Goal: Task Accomplishment & Management: Manage account settings

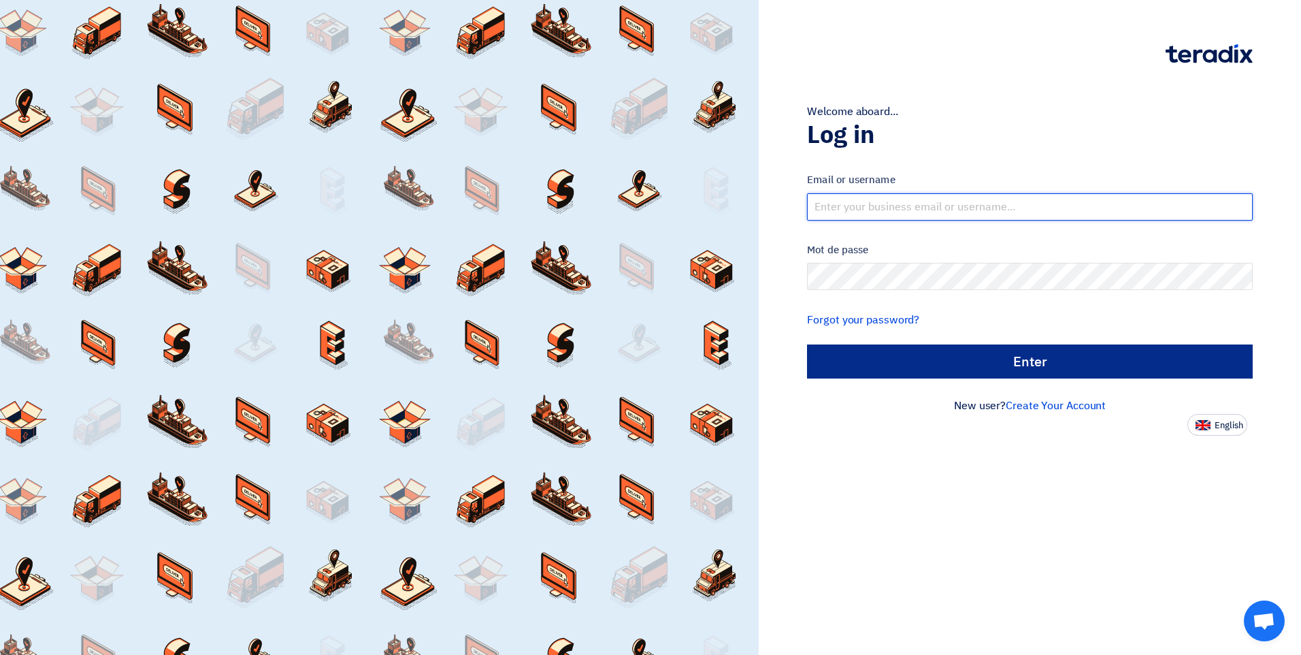
type input "[PERSON_NAME][EMAIL_ADDRESS][DOMAIN_NAME]"
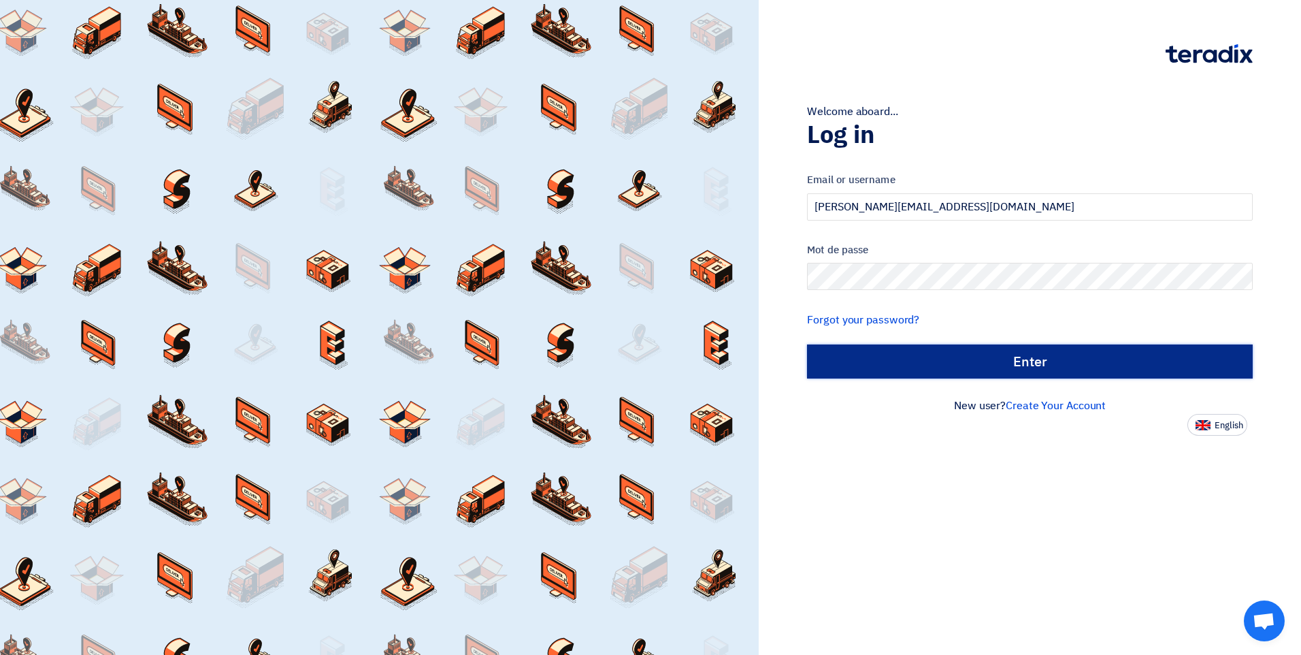
click at [1004, 369] on input "الدخول" at bounding box center [1030, 361] width 446 height 34
type input "Sign in"
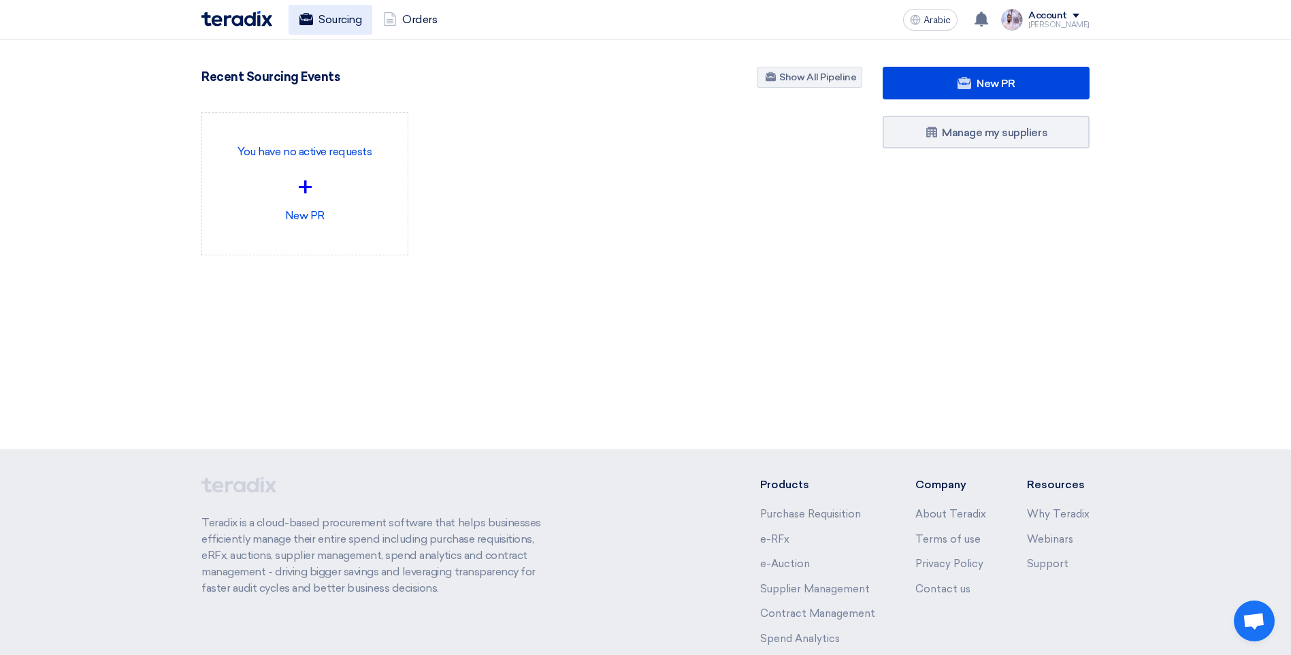
click at [334, 27] on font "Sourcing" at bounding box center [339, 20] width 43 height 16
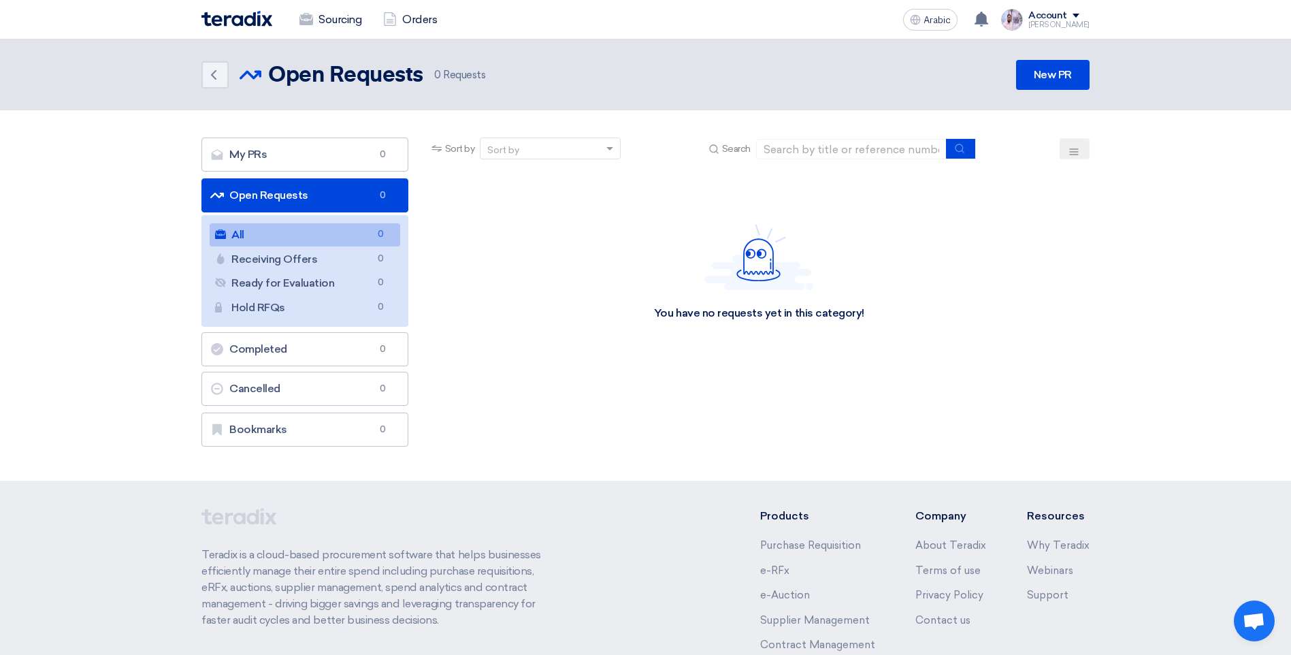
click at [1079, 14] on span at bounding box center [1075, 16] width 7 height 4
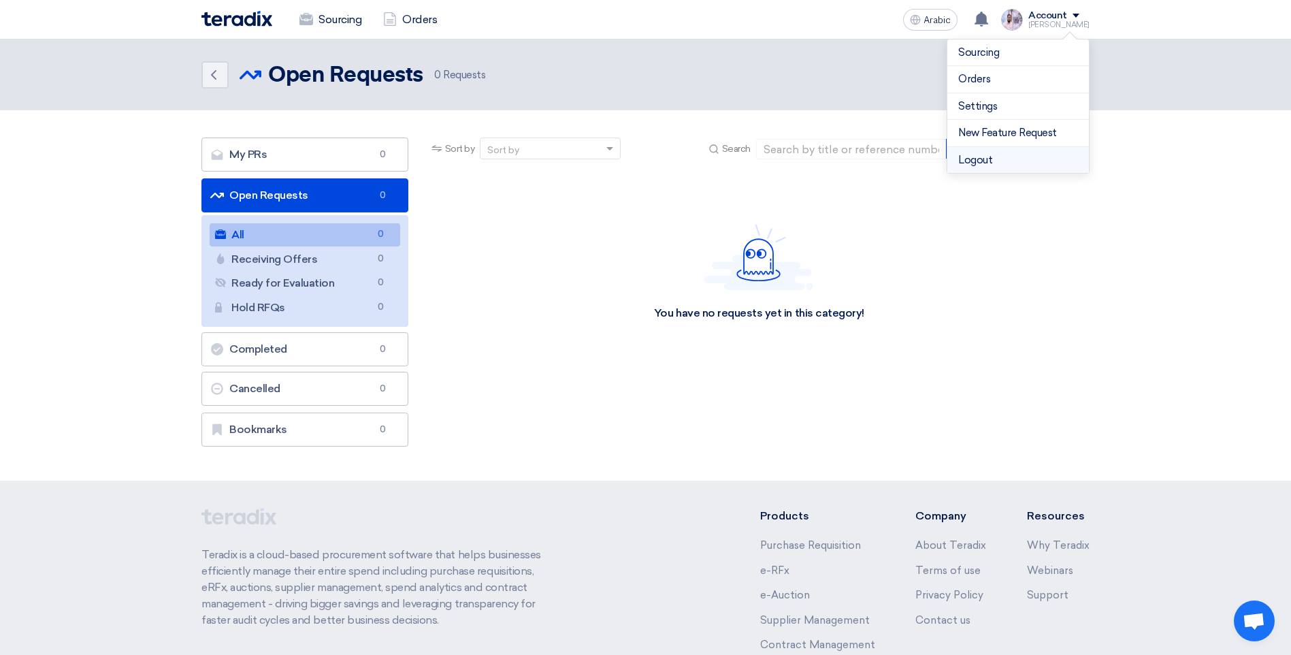
click at [993, 161] on li "Logout" at bounding box center [1018, 160] width 142 height 27
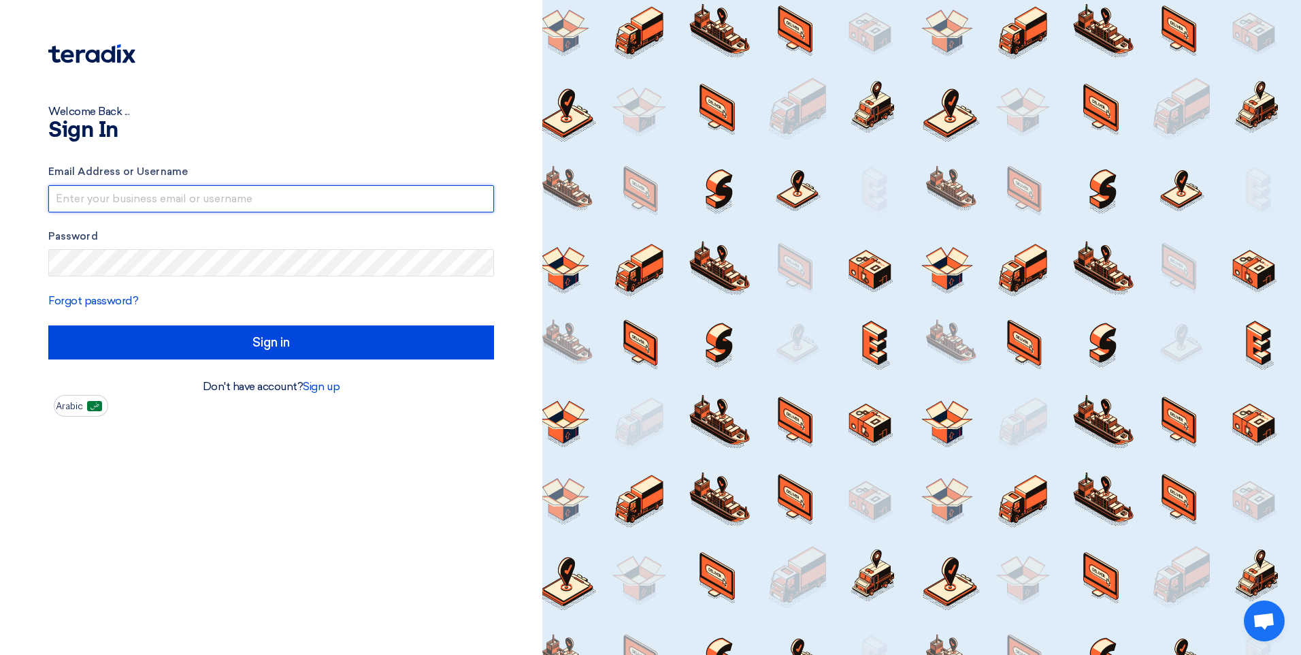
type input "[PERSON_NAME][EMAIL_ADDRESS][DOMAIN_NAME]"
